Goal: Information Seeking & Learning: Learn about a topic

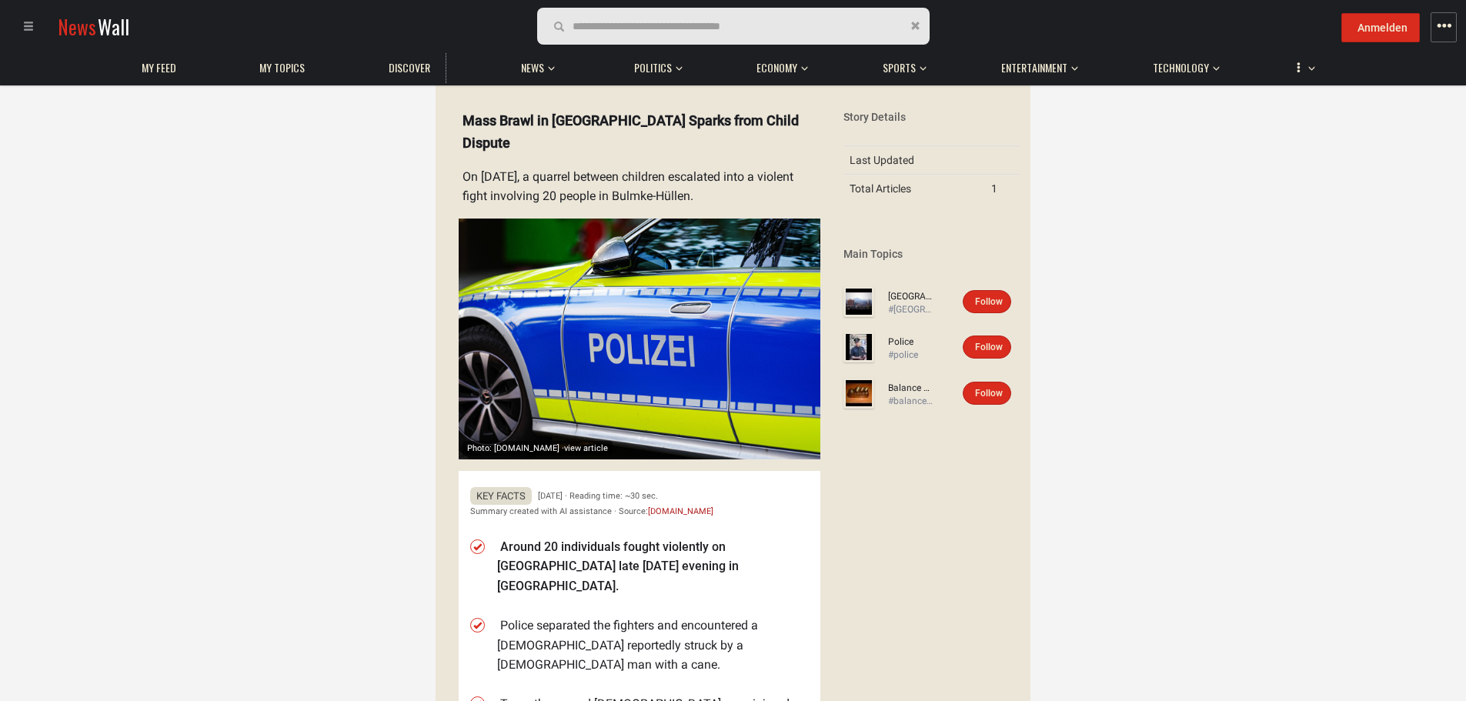
scroll to position [53, 0]
click at [521, 178] on details "Photo: [DOMAIN_NAME] · view article Mass Brawl in [GEOGRAPHIC_DATA] Sparks from…" at bounding box center [633, 471] width 373 height 744
click at [526, 176] on details "Photo: [DOMAIN_NAME] · view article Mass Brawl in [GEOGRAPHIC_DATA] Sparks from…" at bounding box center [633, 471] width 373 height 744
drag, startPoint x: 526, startPoint y: 176, endPoint x: 483, endPoint y: 180, distance: 43.3
click at [483, 180] on details "Photo: [DOMAIN_NAME] · view article Mass Brawl in [GEOGRAPHIC_DATA] Sparks from…" at bounding box center [633, 471] width 373 height 744
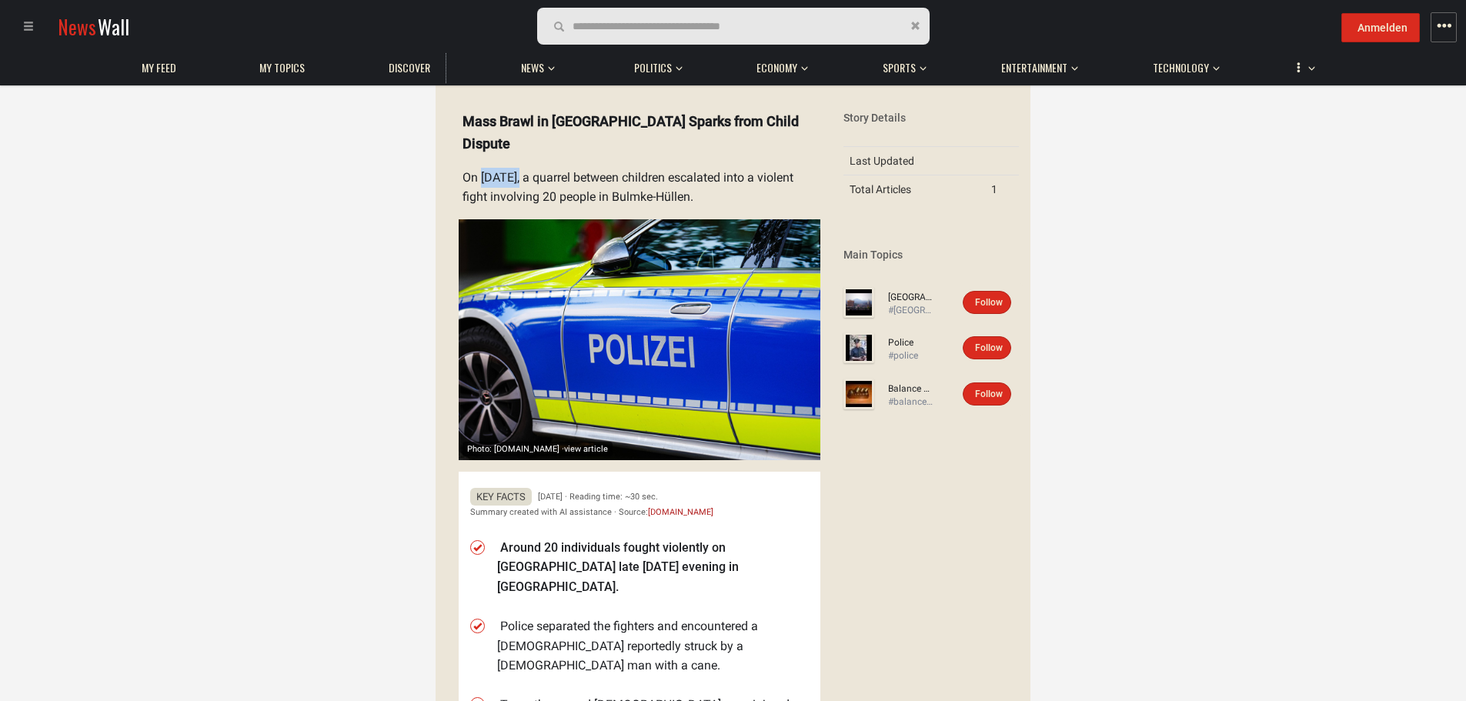
copy div "[DATE]"
click at [690, 192] on details "Photo: [DOMAIN_NAME] · view article Mass Brawl in [GEOGRAPHIC_DATA] Sparks from…" at bounding box center [633, 471] width 373 height 744
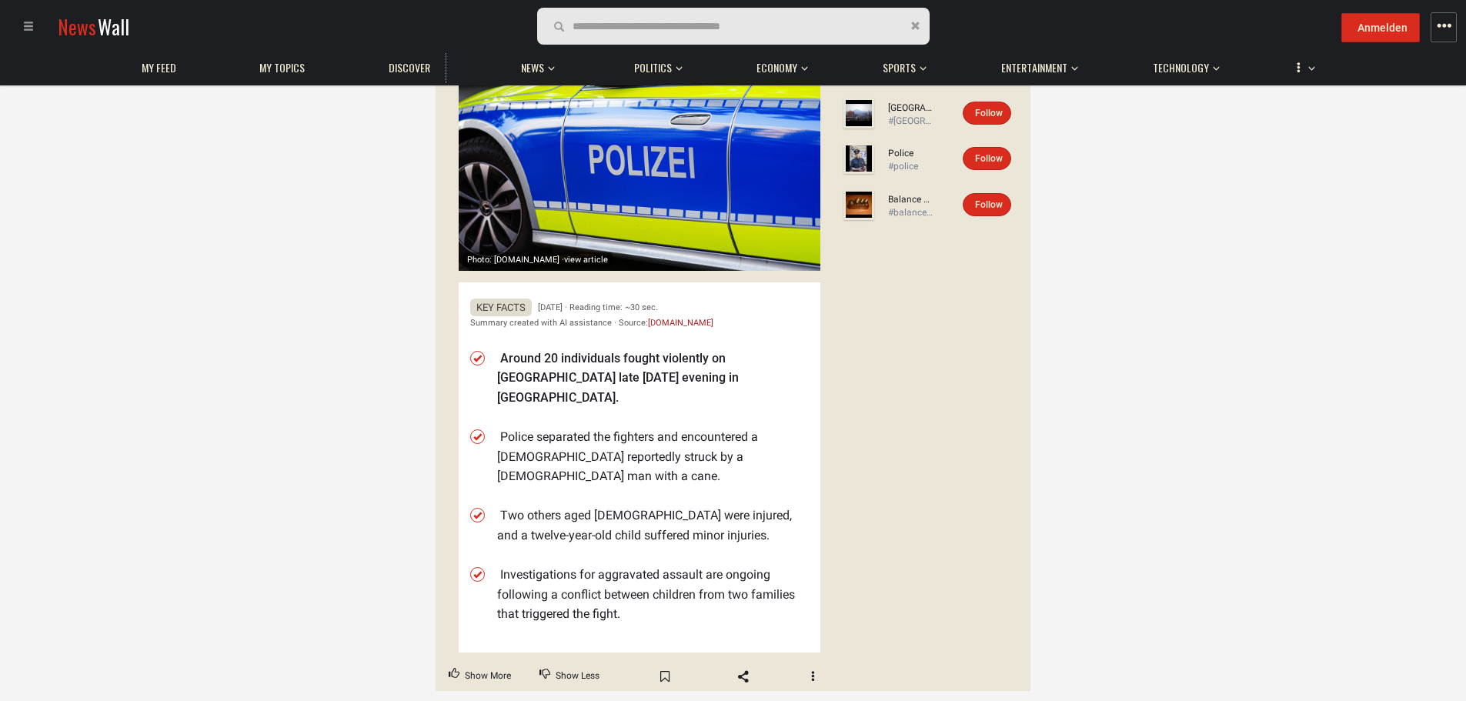
scroll to position [0, 0]
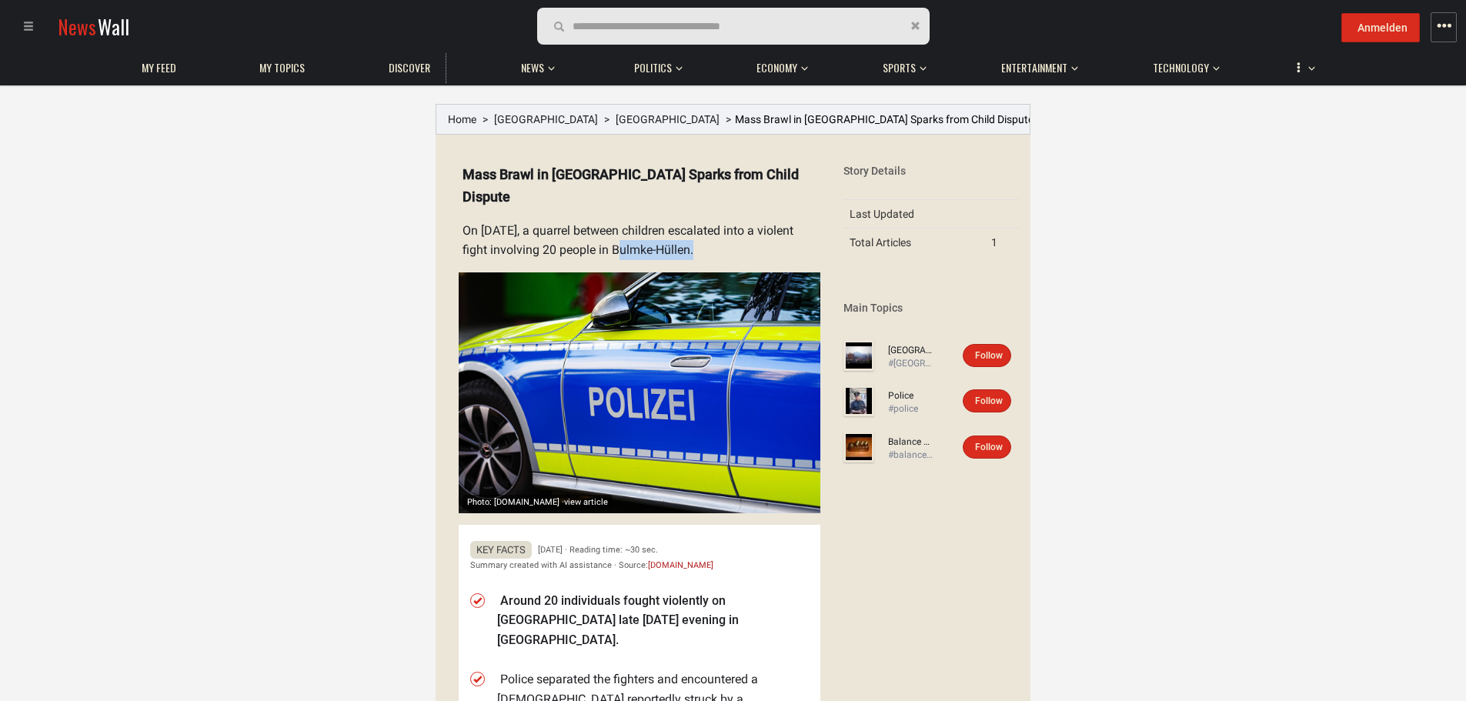
drag, startPoint x: 690, startPoint y: 246, endPoint x: 614, endPoint y: 249, distance: 76.3
click at [614, 249] on details "Photo: [DOMAIN_NAME] · view article Mass Brawl in [GEOGRAPHIC_DATA] Sparks from…" at bounding box center [633, 524] width 373 height 744
copy div "Bulmke-Hüllen"
drag, startPoint x: 638, startPoint y: 176, endPoint x: 556, endPoint y: 176, distance: 81.6
click at [556, 176] on details "Photo: [DOMAIN_NAME] · view article Mass Brawl in [GEOGRAPHIC_DATA] Sparks from…" at bounding box center [633, 524] width 373 height 744
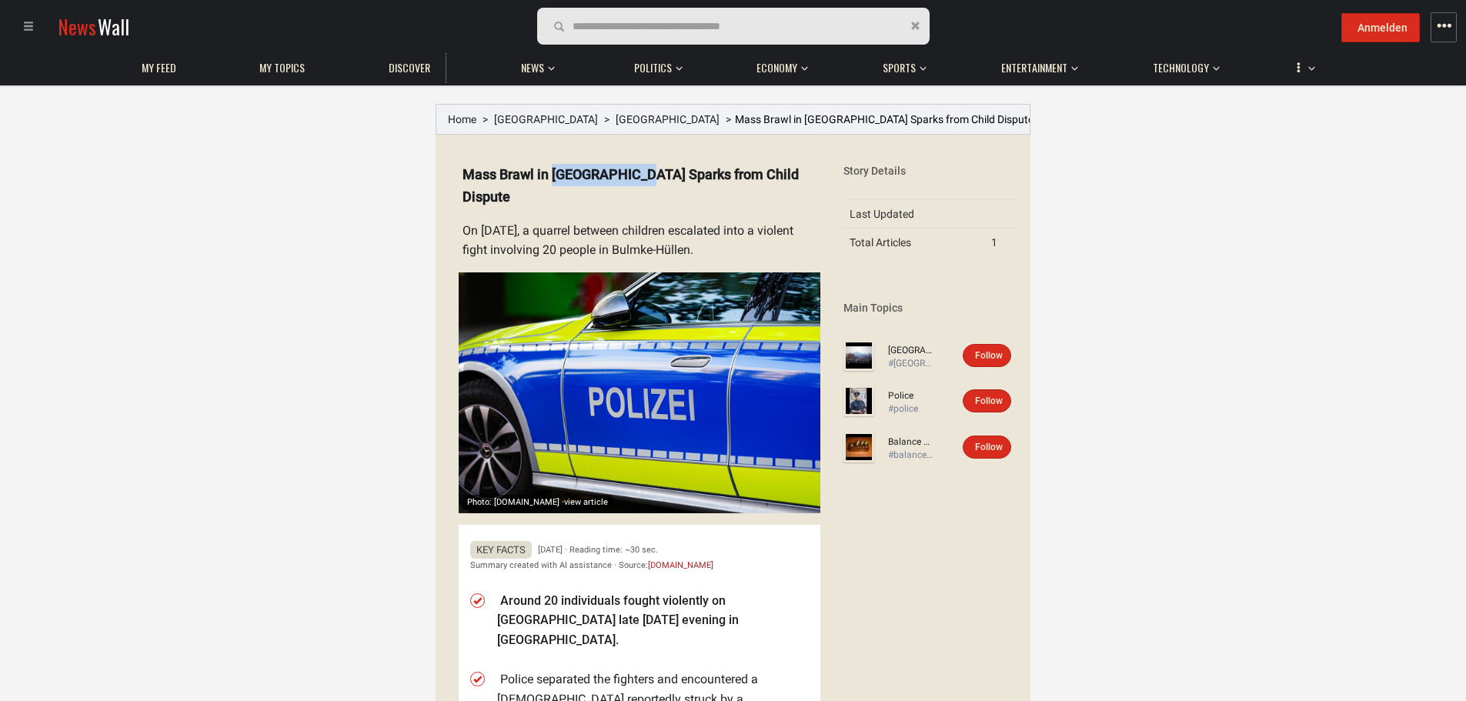
copy span "[GEOGRAPHIC_DATA]"
